Goal: Task Accomplishment & Management: Manage account settings

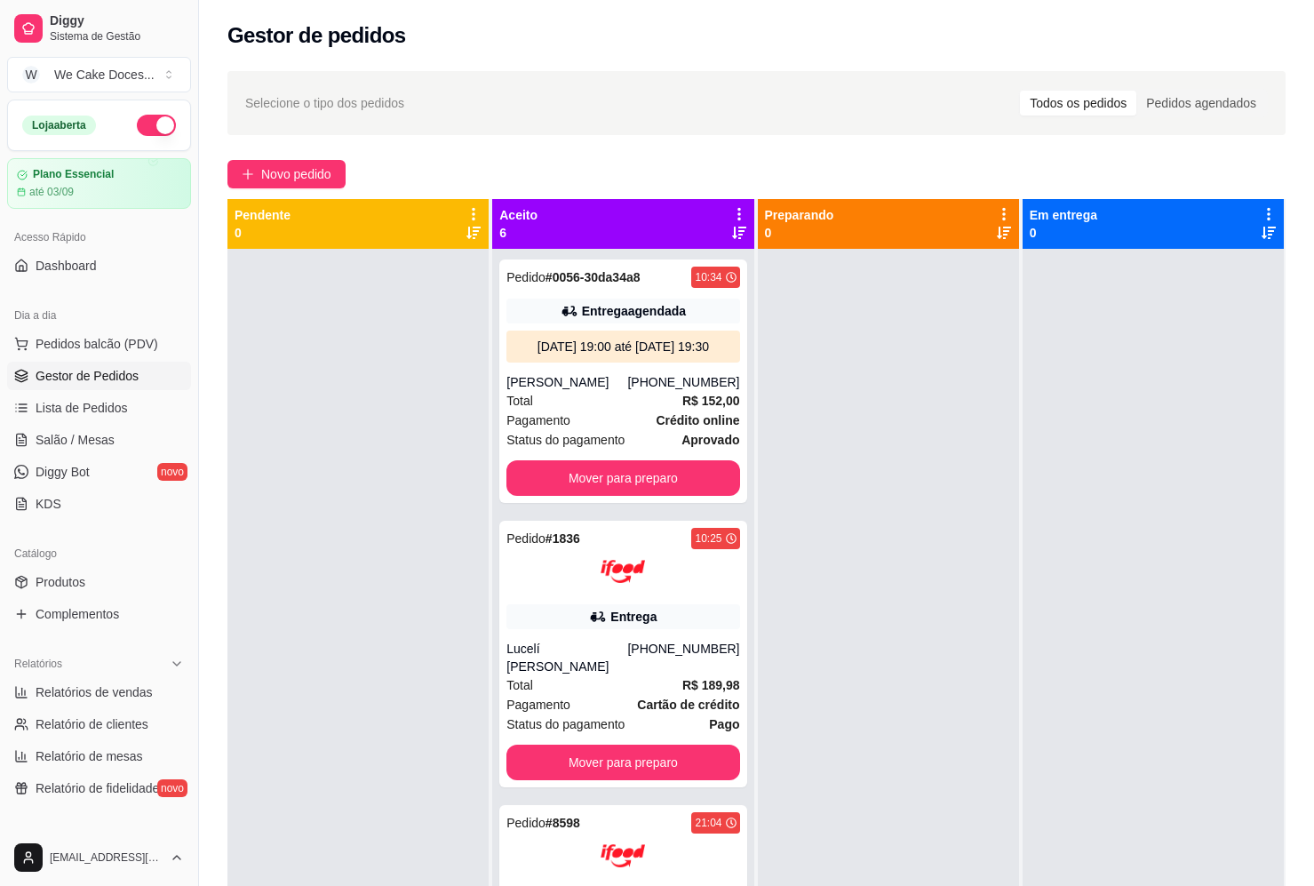
scroll to position [49, 0]
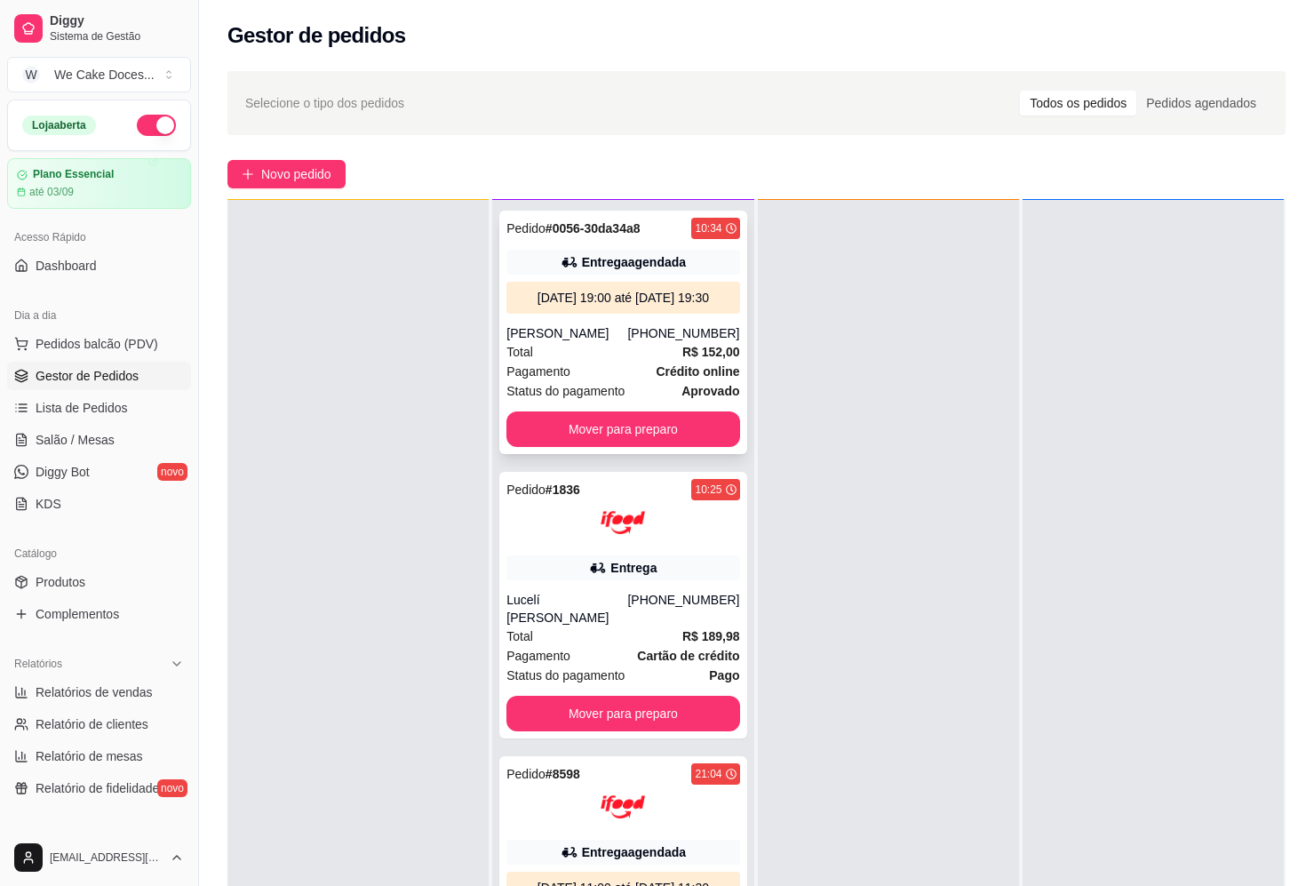
click at [643, 307] on div "[DATE] 19:00 até [DATE] 19:30" at bounding box center [623, 298] width 219 height 18
click at [648, 580] on div "Entrega" at bounding box center [623, 567] width 233 height 25
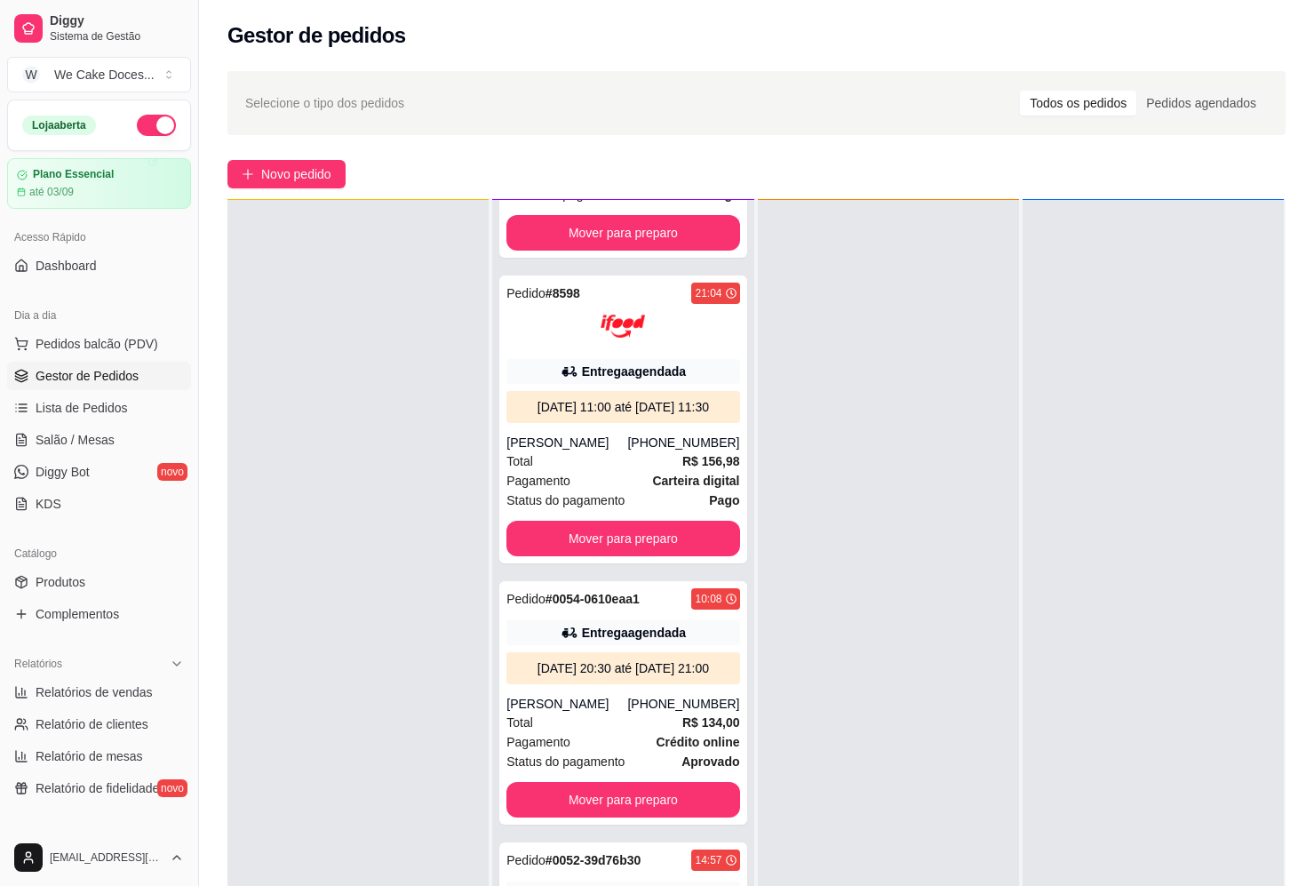
scroll to position [490, 0]
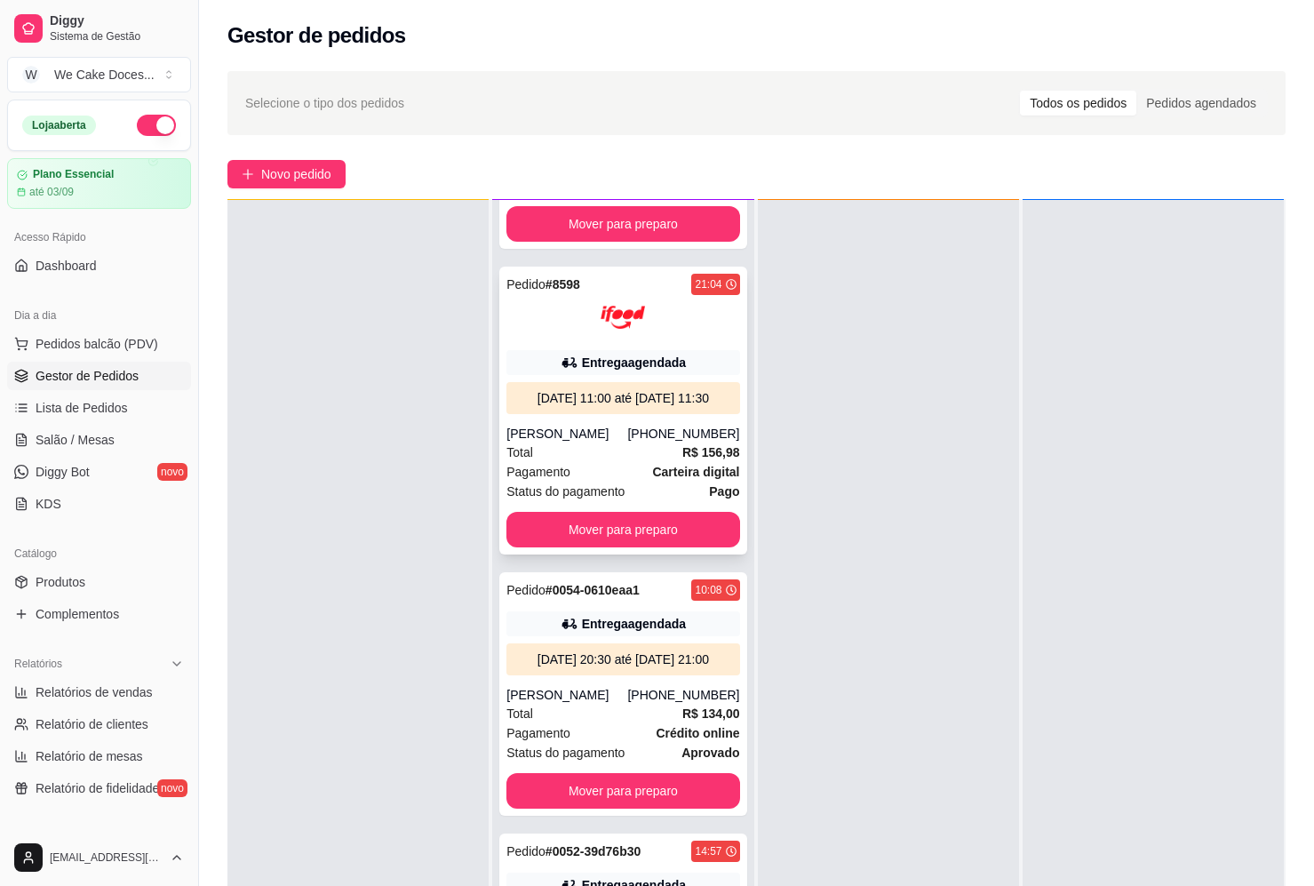
click at [625, 407] on div "[DATE] 11:00 até [DATE] 11:30" at bounding box center [623, 398] width 219 height 18
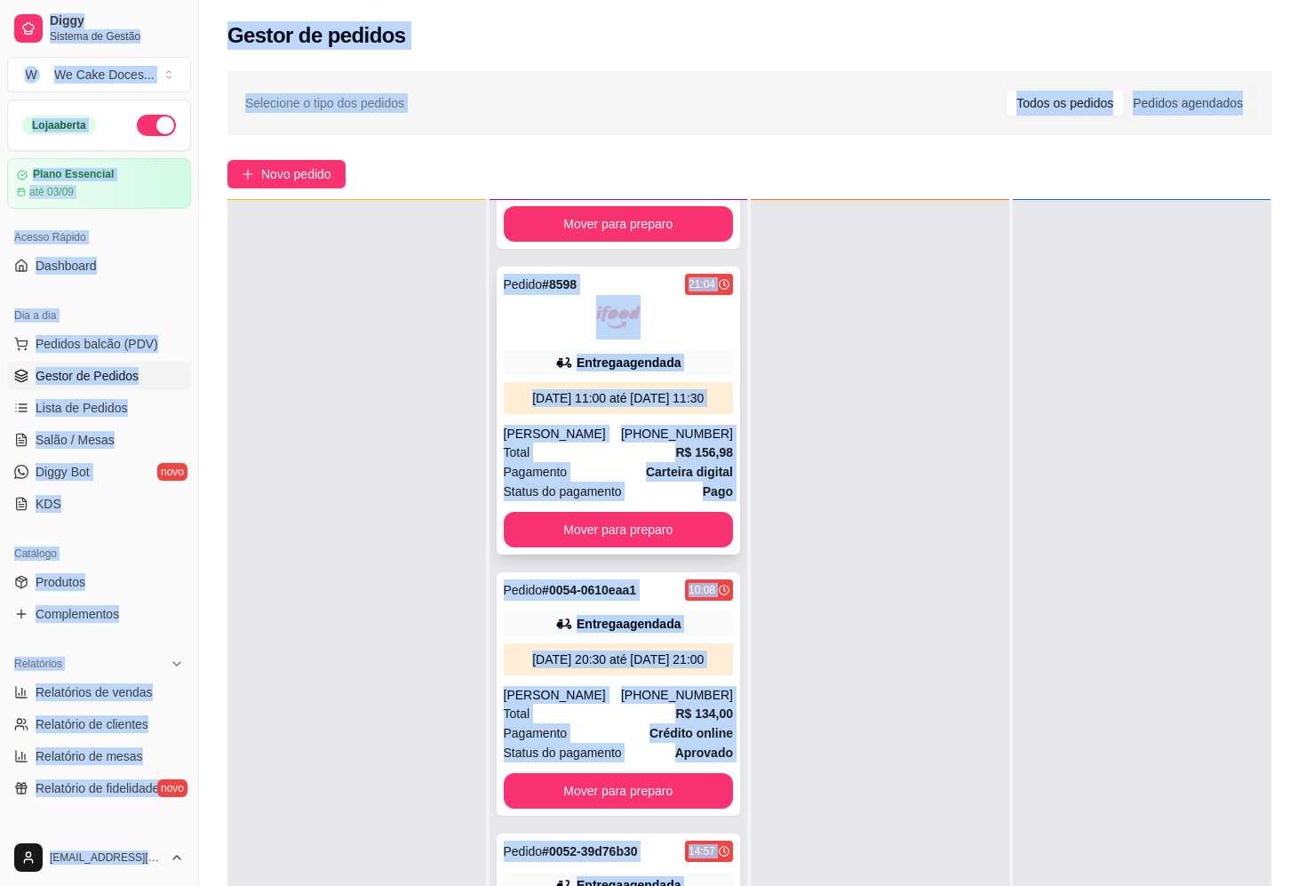
click at [625, 421] on div "feito há 816 minutos Horário do pedido [DATE] 21:04 Status do pedido ACEITO Nom…" at bounding box center [656, 439] width 475 height 652
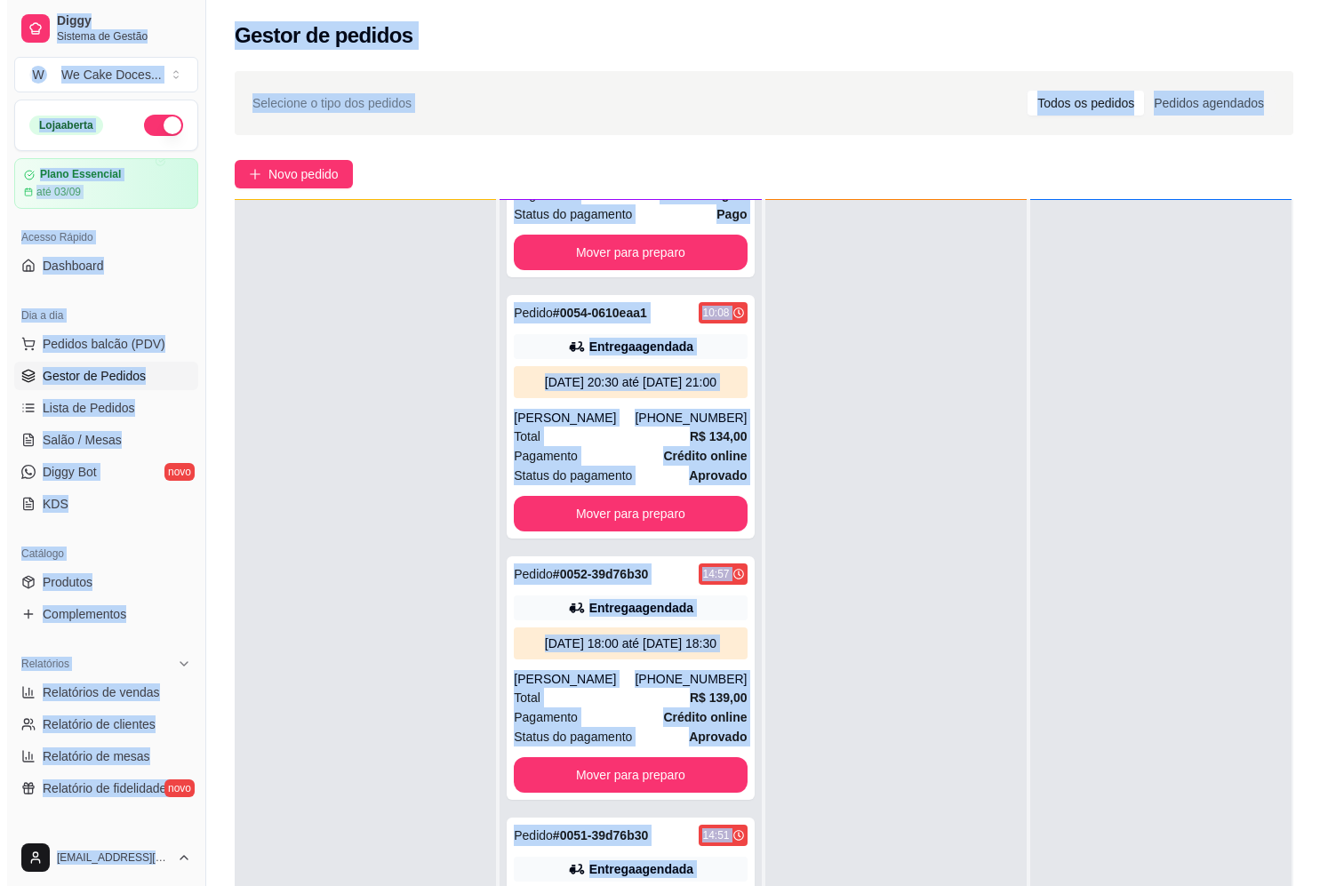
scroll to position [838, 0]
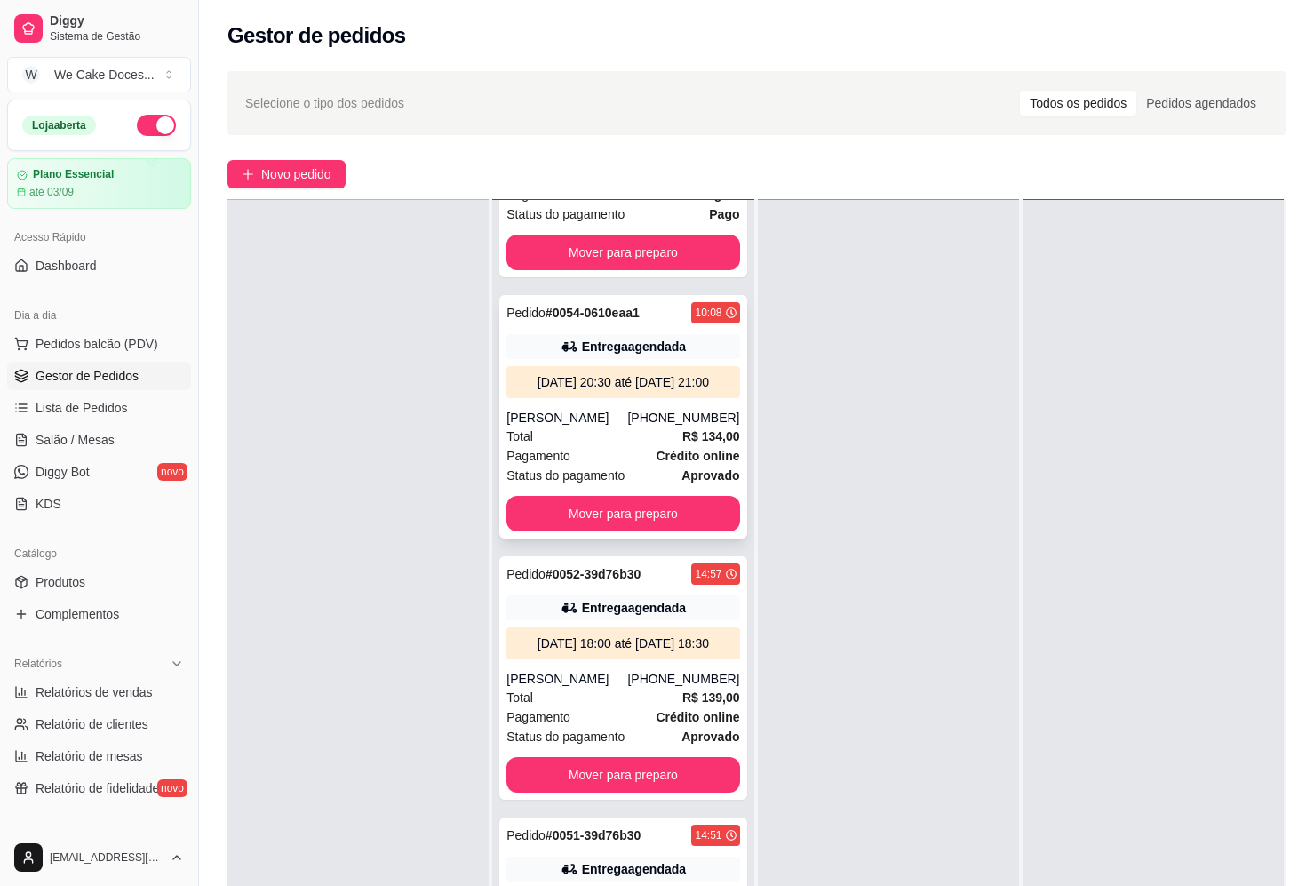
click at [586, 338] on div "Entrega agendada" at bounding box center [634, 347] width 104 height 18
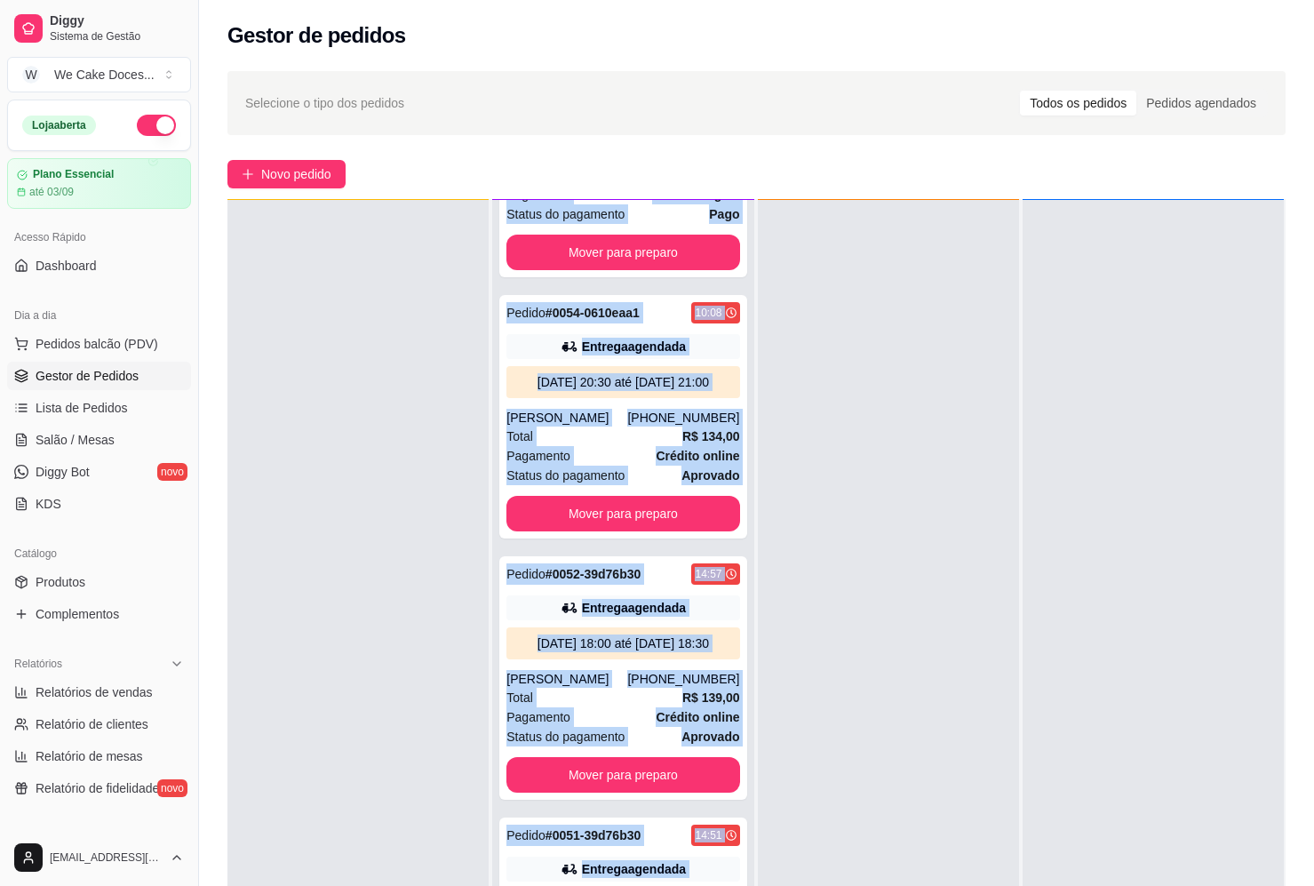
drag, startPoint x: 332, startPoint y: 336, endPoint x: 791, endPoint y: 673, distance: 569.0
click at [791, 673] on div "Pendente 0 Aceito 6 Pedido # 0056-30da34a8 10:34 Entrega agendada [DATE] 19:00 …" at bounding box center [757, 642] width 1059 height 886
click at [788, 667] on div at bounding box center [888, 643] width 261 height 886
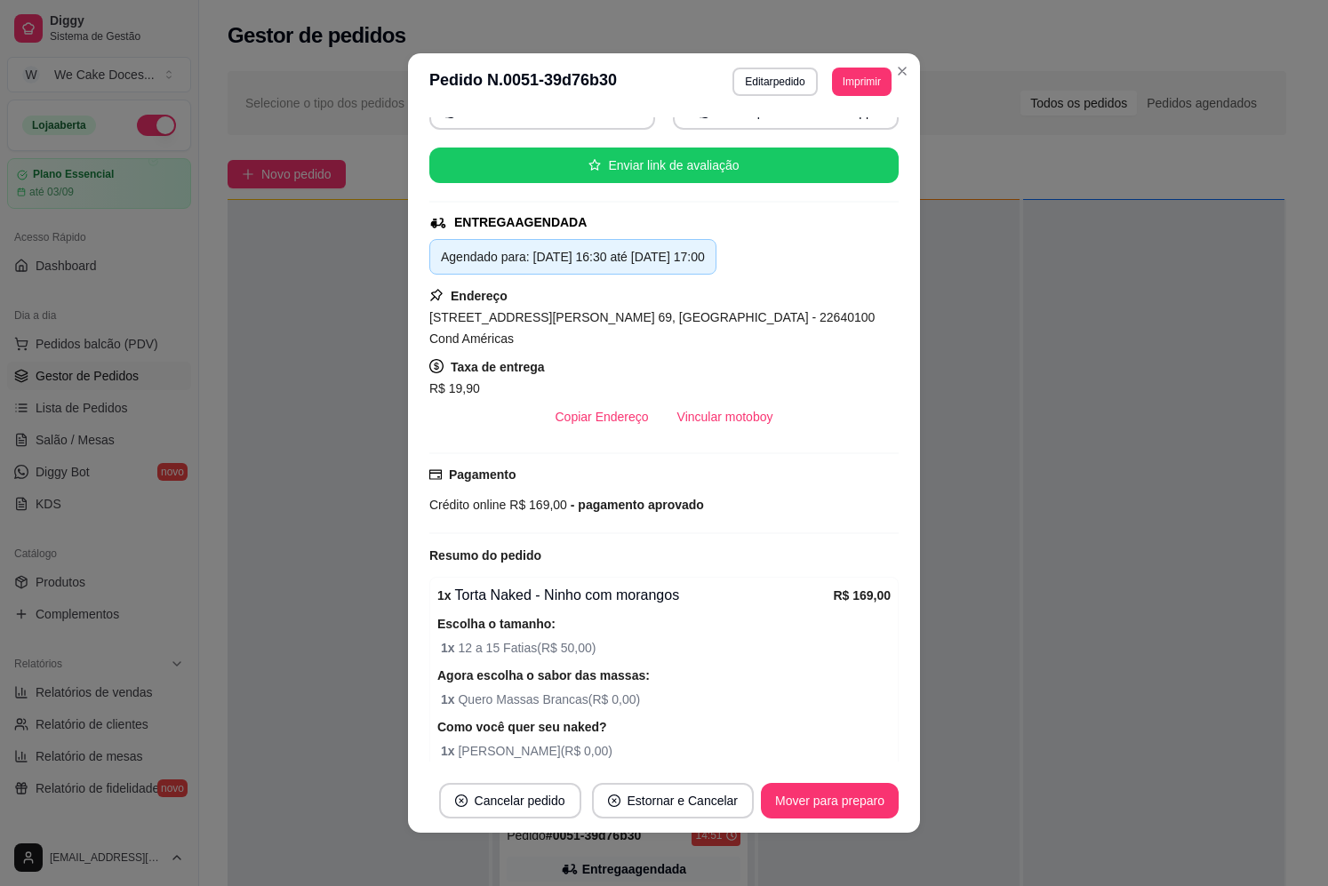
scroll to position [331, 0]
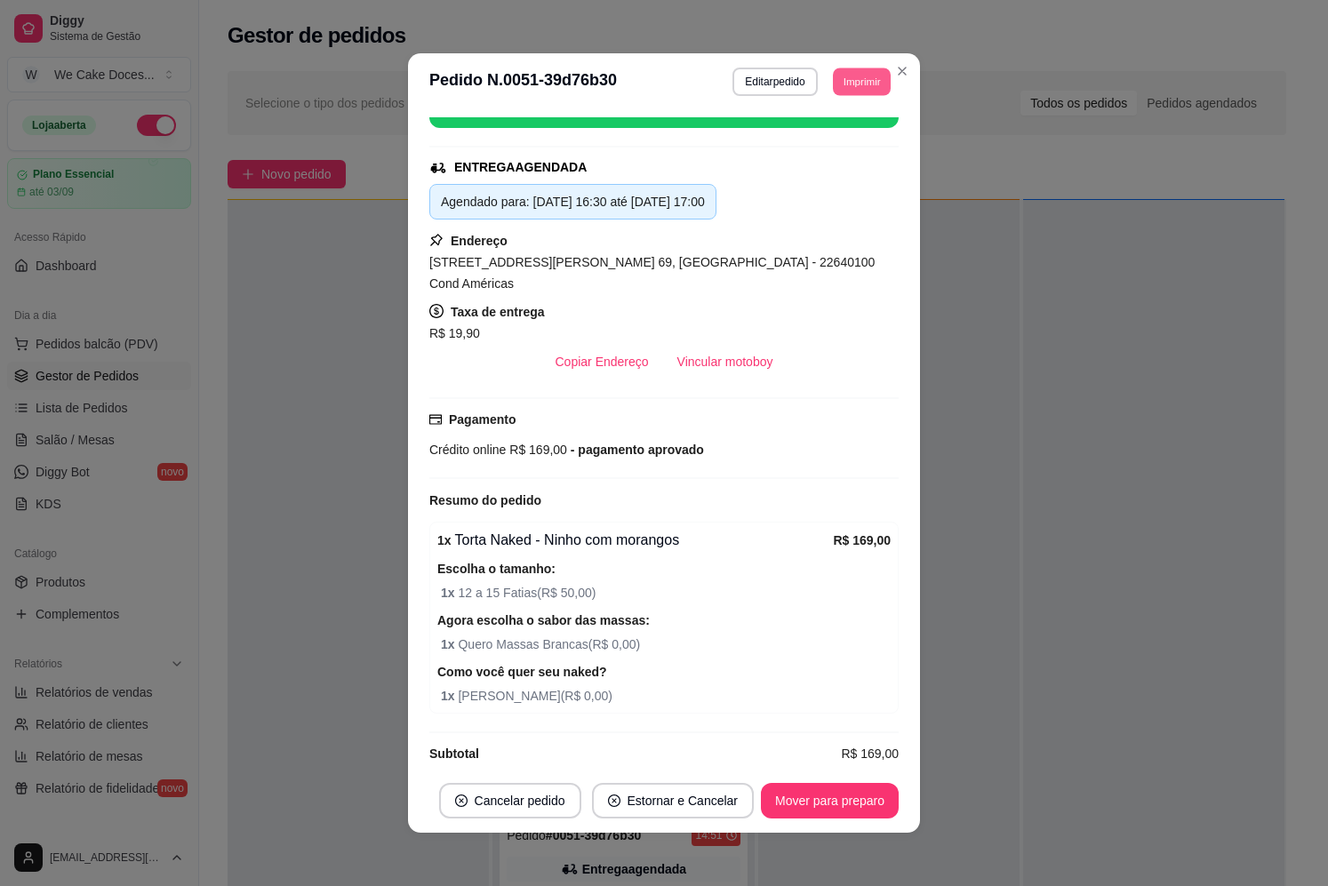
click at [848, 92] on button "Imprimir" at bounding box center [862, 82] width 58 height 28
click at [818, 186] on button "IMPRESSORA" at bounding box center [821, 179] width 124 height 28
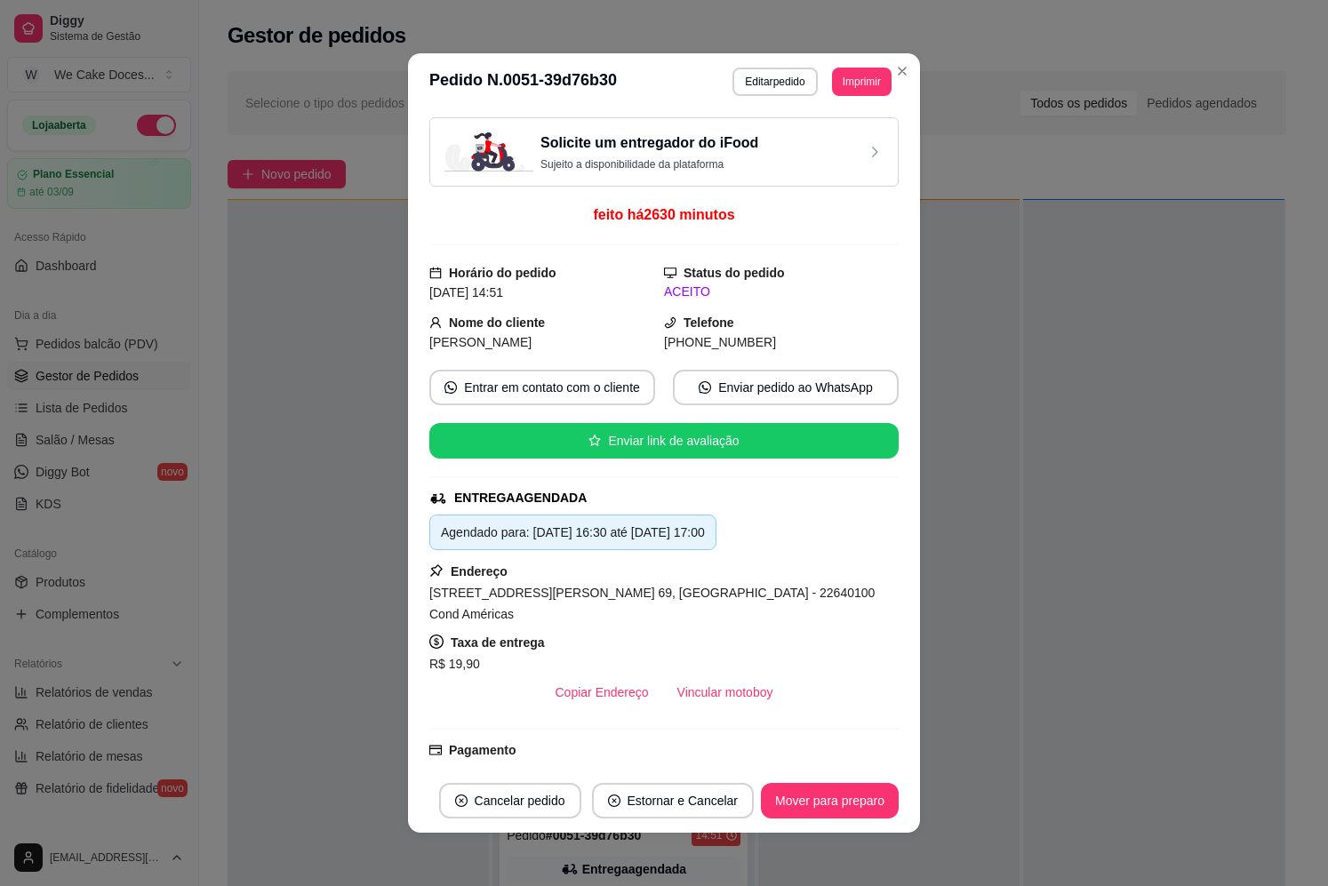
click at [648, 148] on h3 "Solicite um entregador do iFood" at bounding box center [649, 142] width 218 height 21
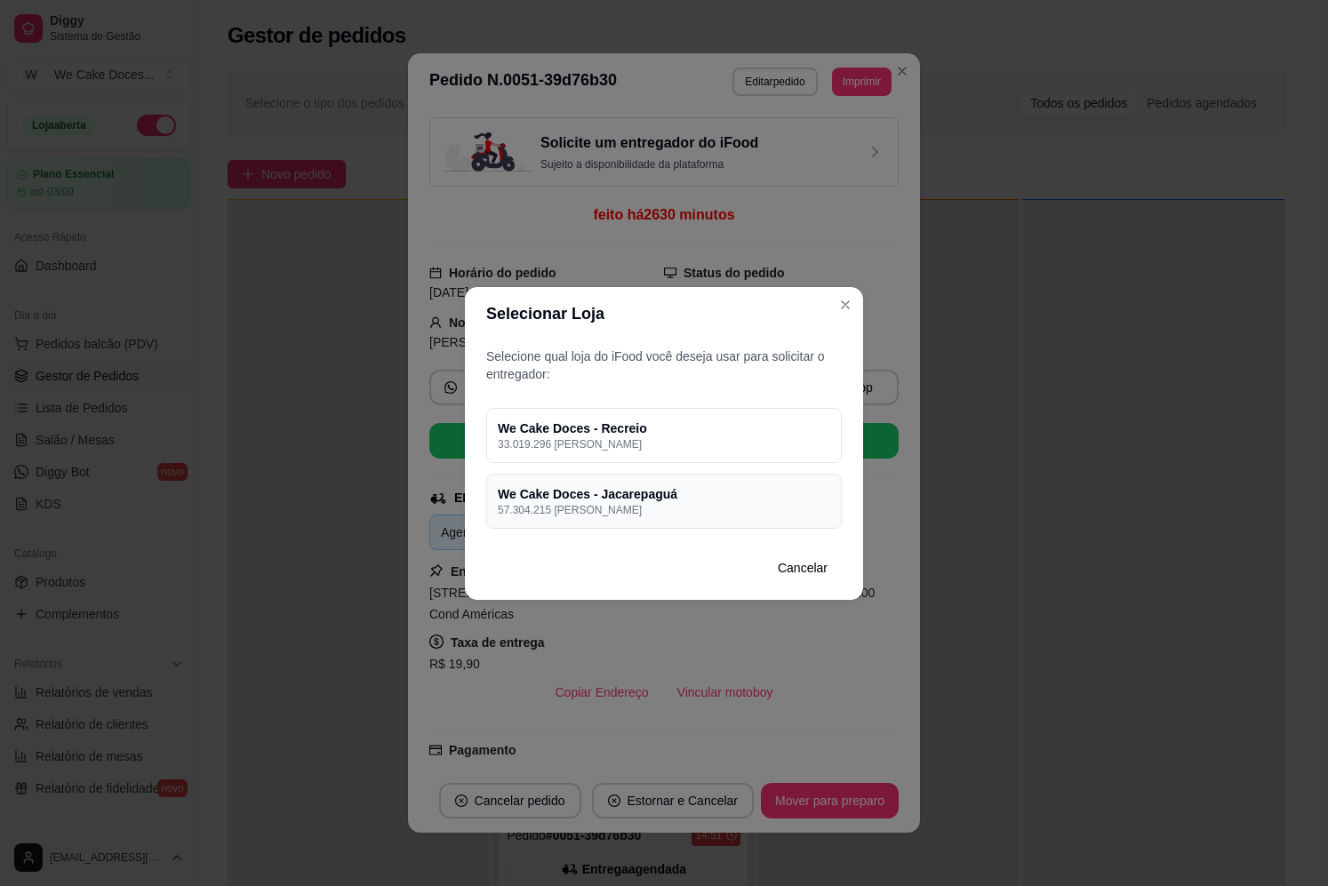
click at [787, 499] on h4 "We Cake Doces - Jacarepaguá" at bounding box center [664, 494] width 332 height 18
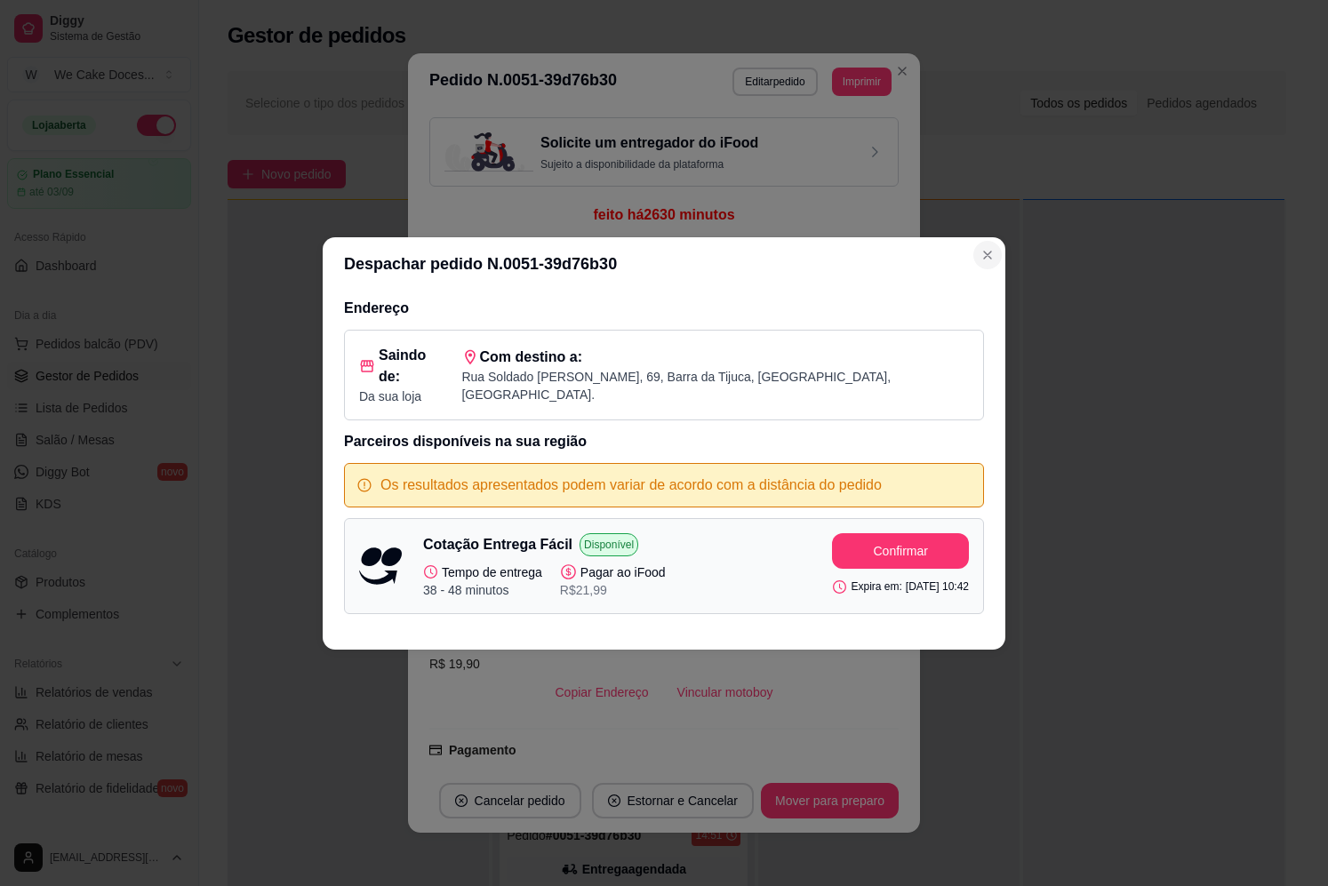
click at [996, 259] on button "Close" at bounding box center [987, 255] width 28 height 28
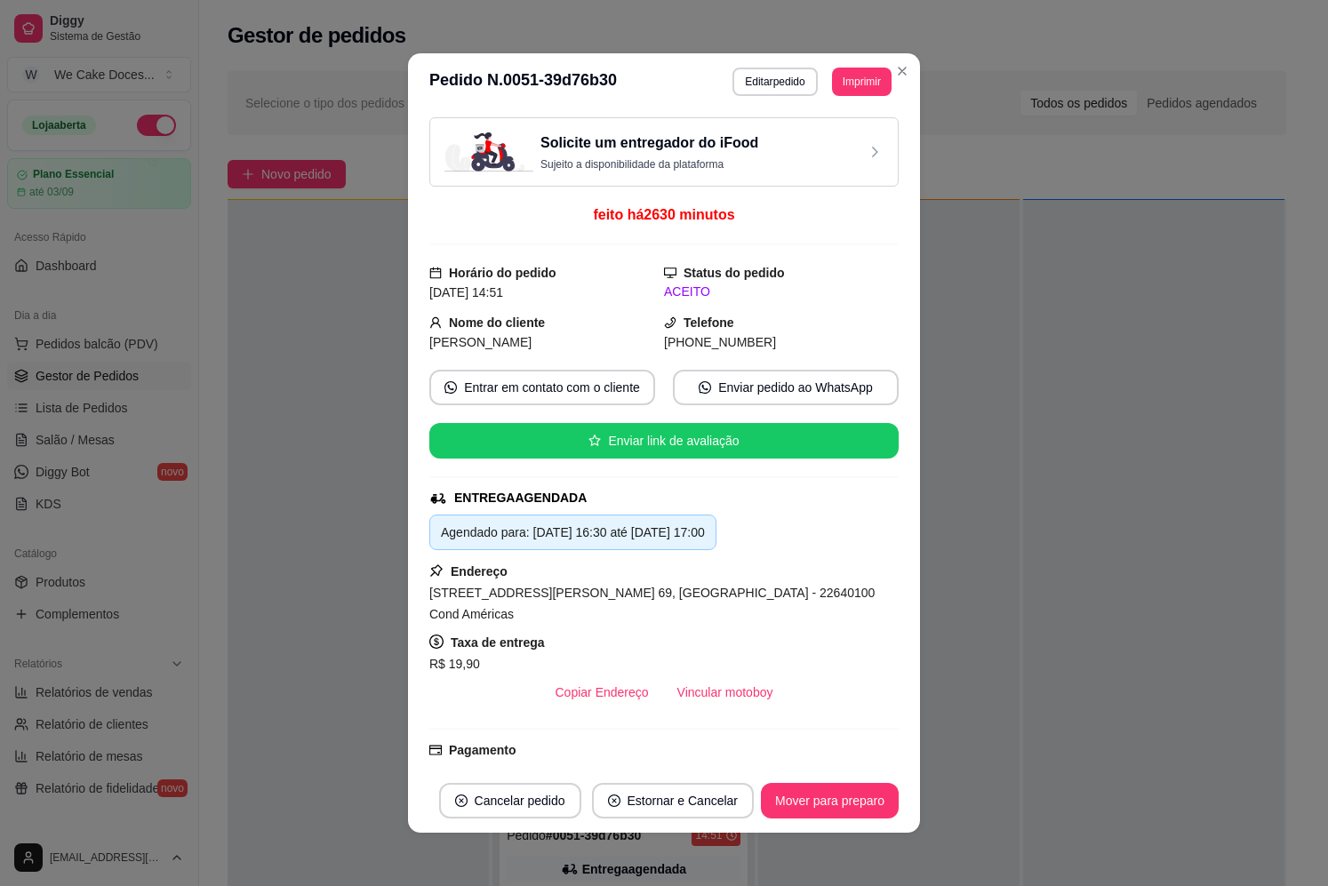
click at [739, 139] on h3 "Solicite um entregador do iFood" at bounding box center [649, 142] width 218 height 21
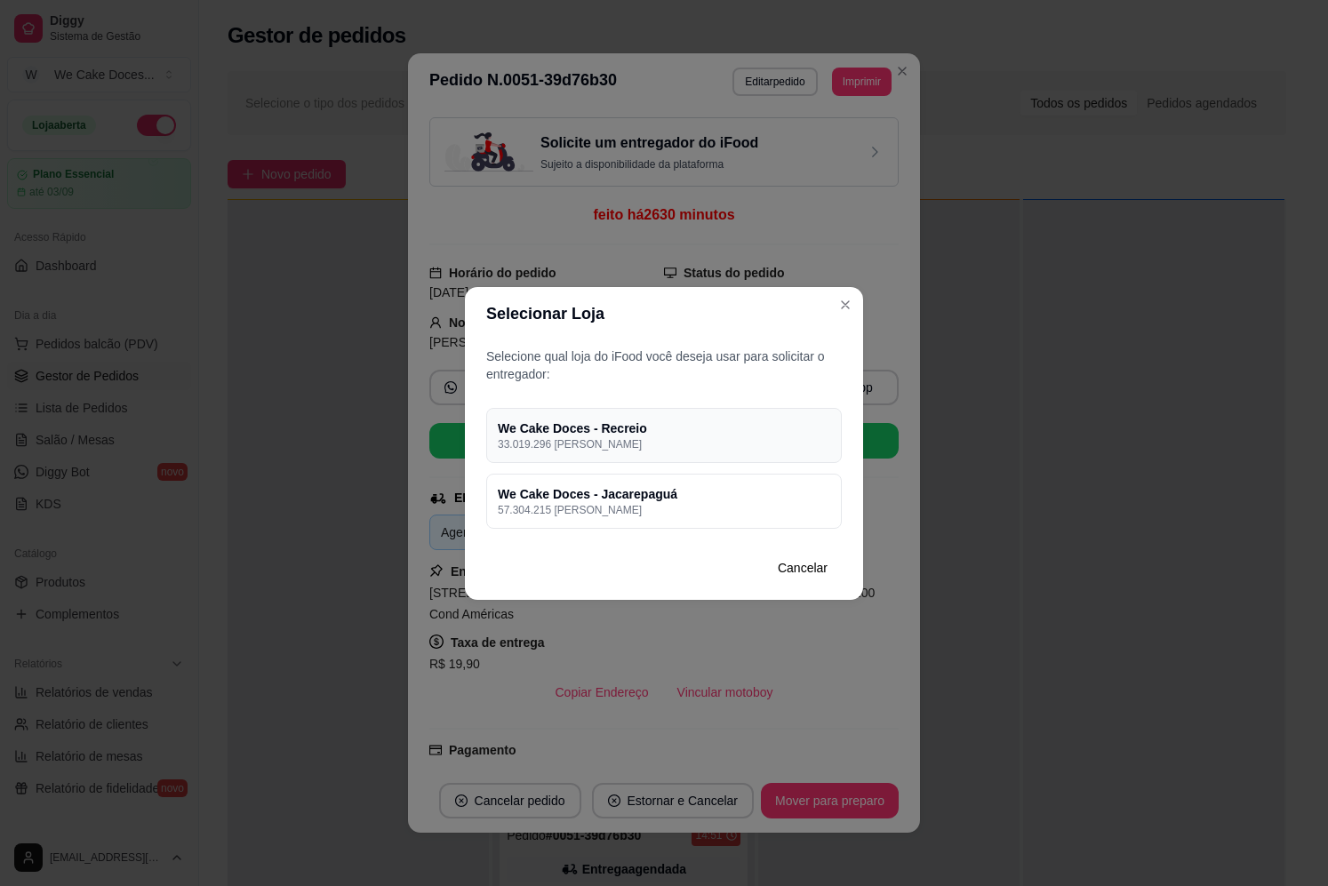
click at [625, 444] on p "33.019.296 [PERSON_NAME]" at bounding box center [664, 444] width 332 height 14
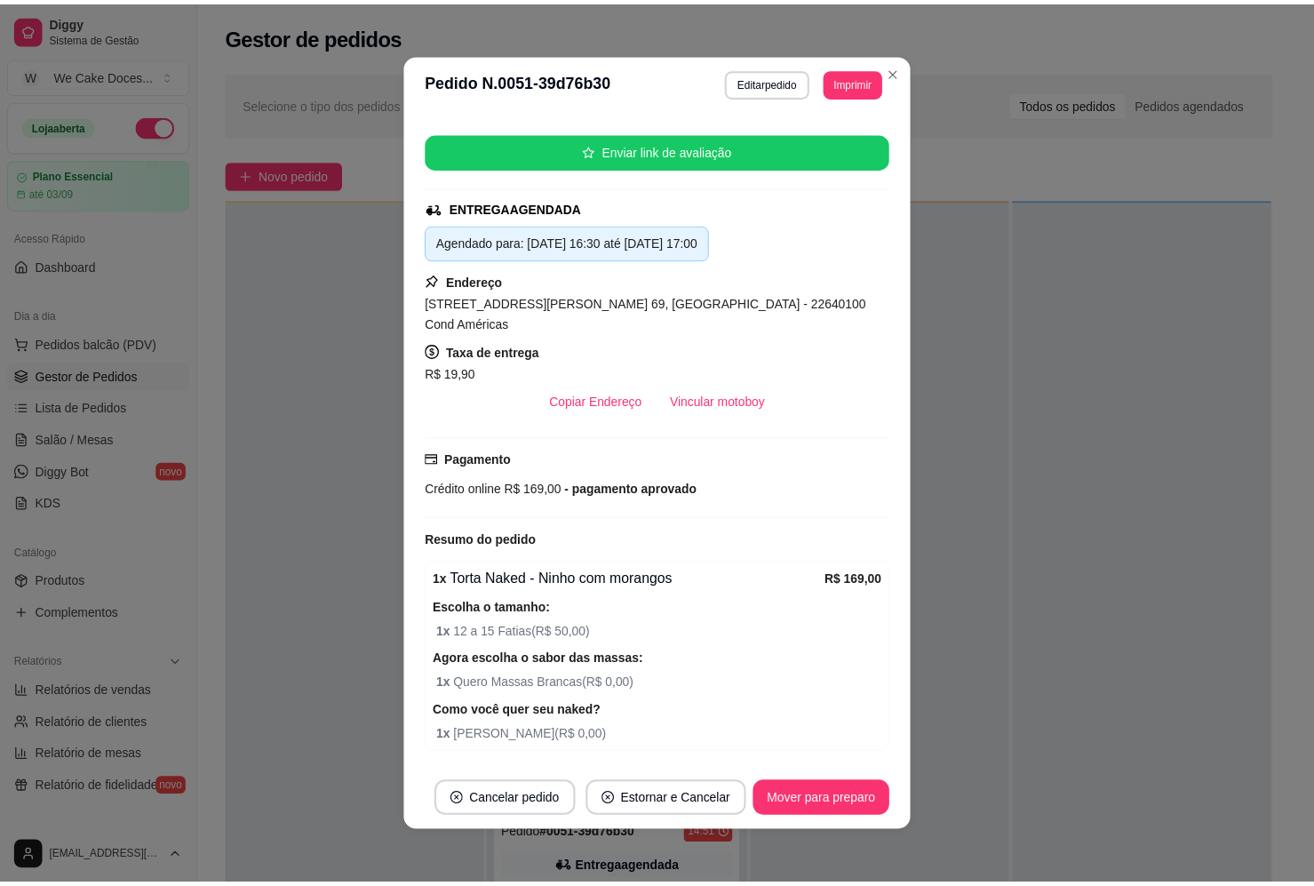
scroll to position [403, 0]
